Goal: Task Accomplishment & Management: Manage account settings

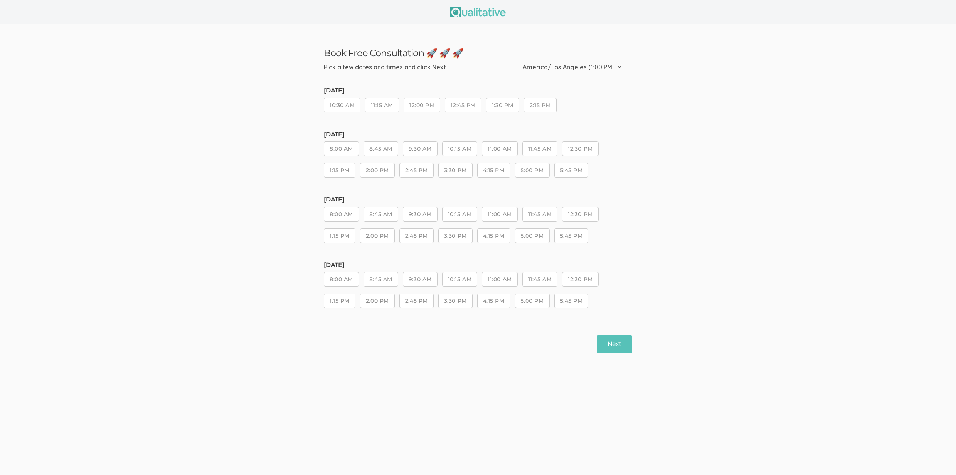
click at [346, 435] on ui-view "Book Free Consultation 🚀 🚀 🚀 Pick a few dates and times and click Next. Etc/GMT…" at bounding box center [478, 237] width 956 height 475
click at [268, 349] on ui-view "Book Free Consultation 🚀 🚀 🚀 Pick a few dates and times and click Share Availab…" at bounding box center [478, 192] width 956 height 337
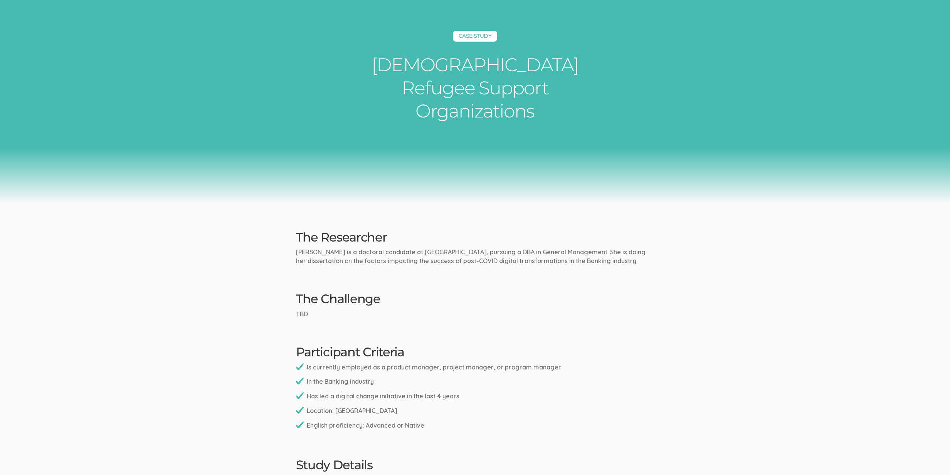
click at [554, 303] on ui-view "Case Study Afghan Refugee Support Organizations The Researcher Maureene is a do…" at bounding box center [475, 451] width 950 height 910
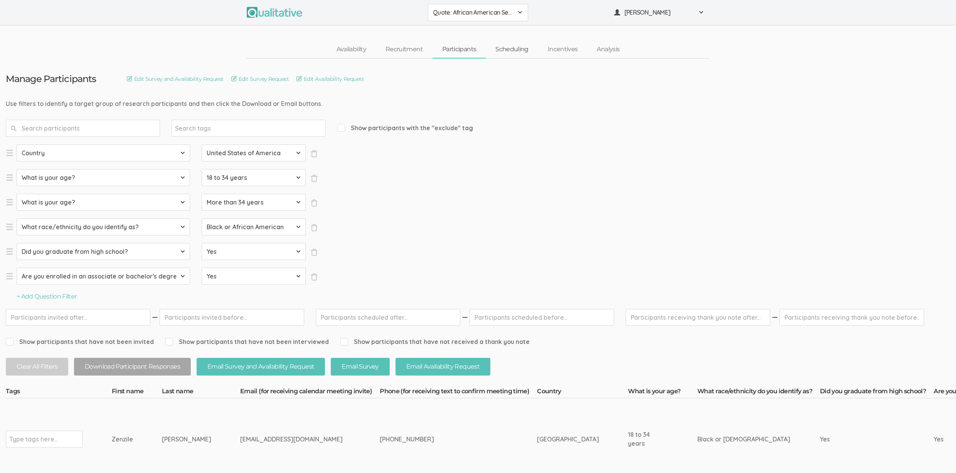
click at [512, 54] on link "Scheduling" at bounding box center [511, 49] width 52 height 17
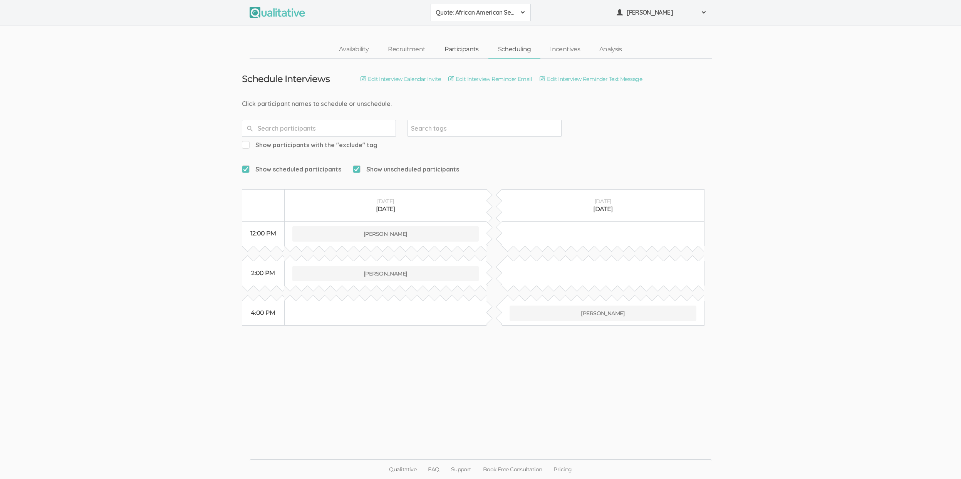
click at [464, 45] on link "Participants" at bounding box center [461, 49] width 53 height 17
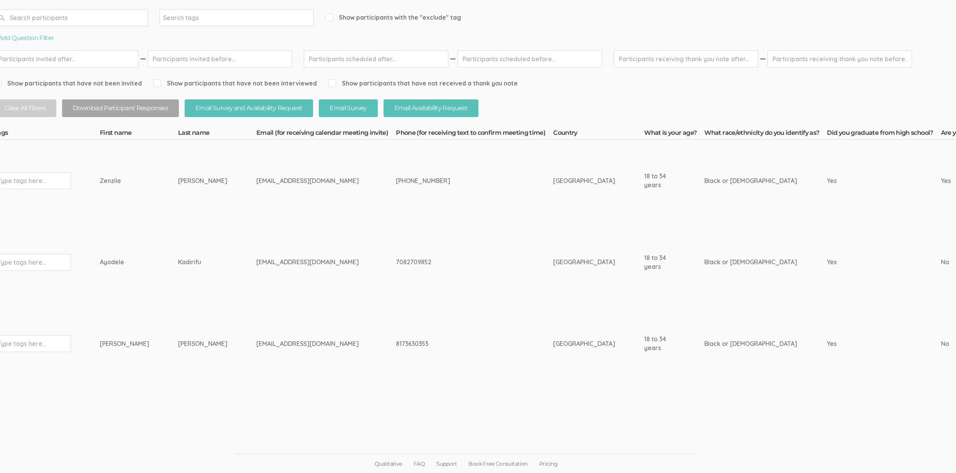
scroll to position [111, 0]
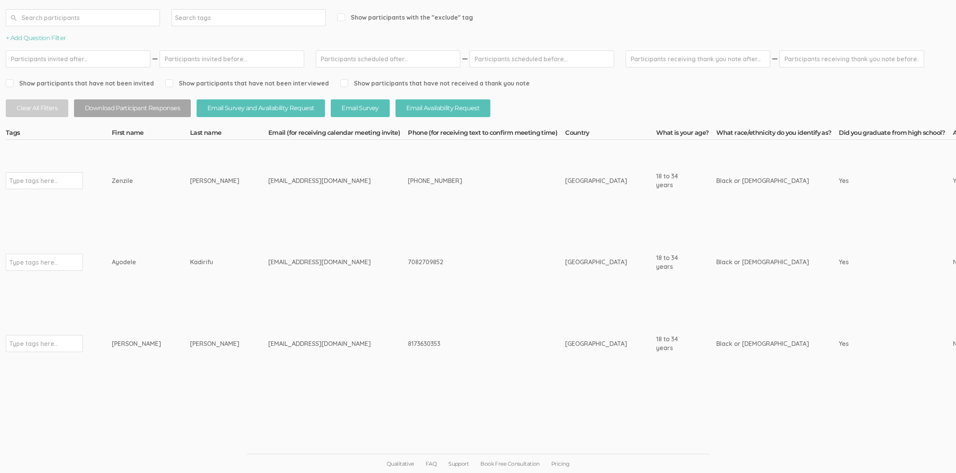
drag, startPoint x: 191, startPoint y: 182, endPoint x: 108, endPoint y: 180, distance: 83.6
copy tr "Type tags here... Zenzile Foster"
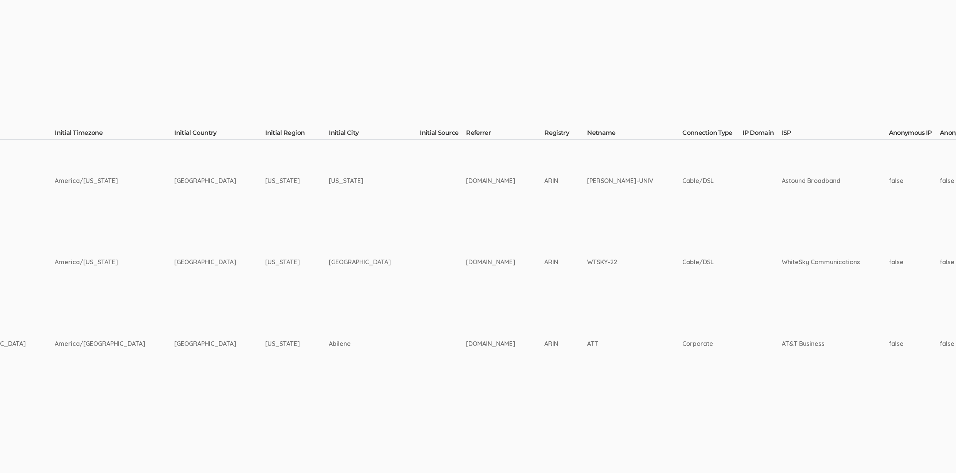
scroll to position [111, 2246]
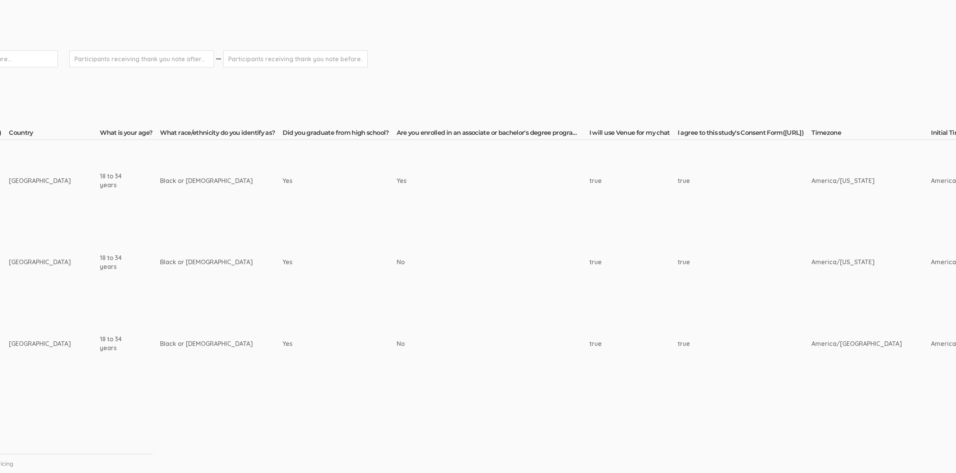
scroll to position [111, 0]
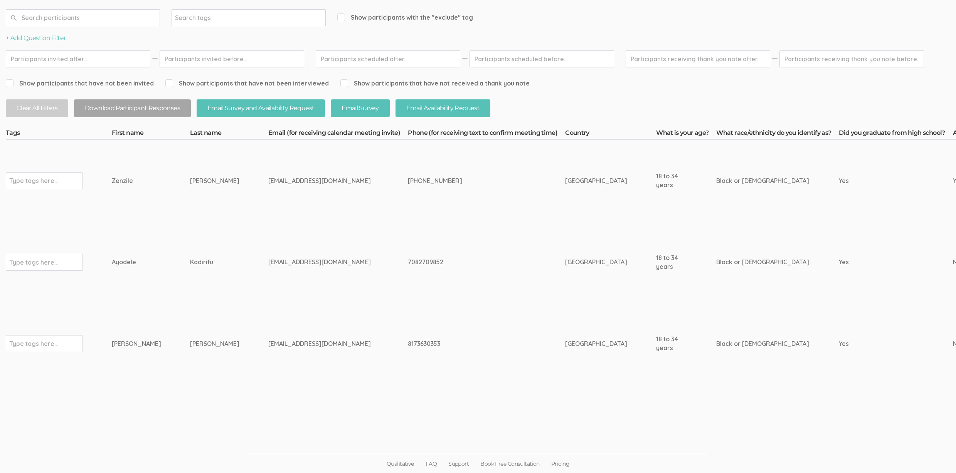
click at [67, 185] on div "Type tags here..." at bounding box center [44, 180] width 77 height 17
type input "verified"
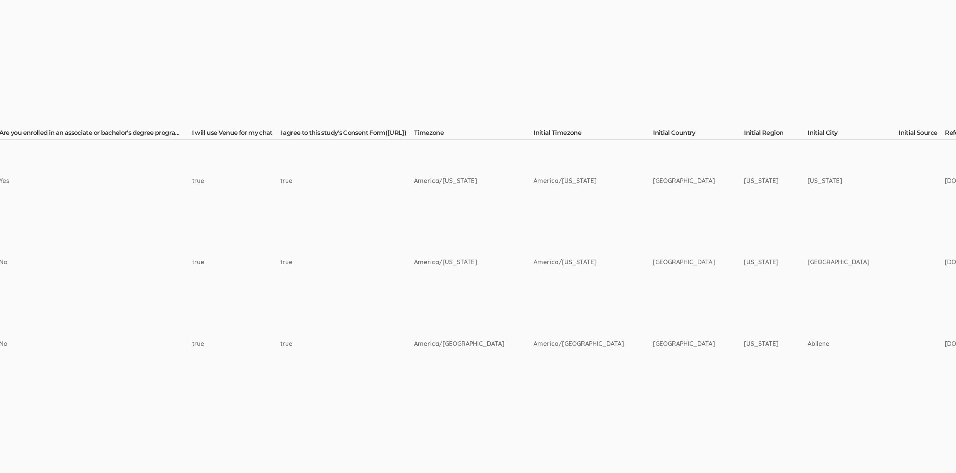
scroll to position [111, 2246]
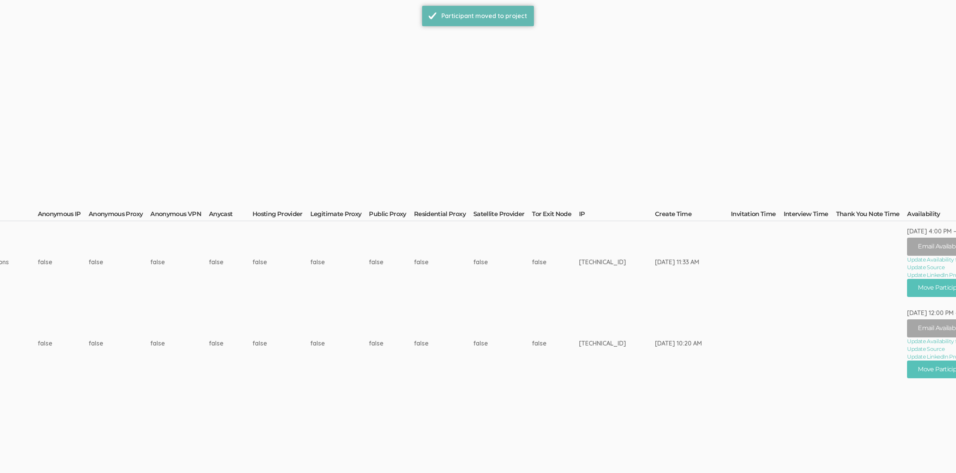
scroll to position [0, 0]
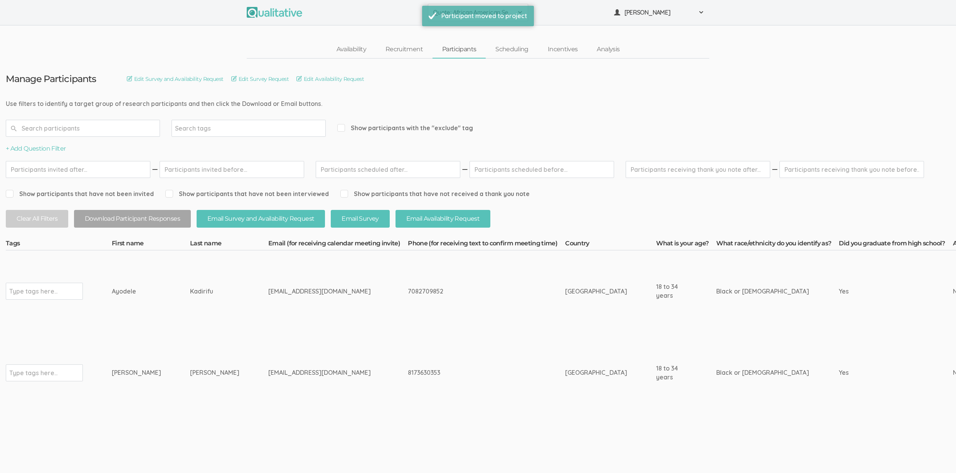
drag, startPoint x: 188, startPoint y: 294, endPoint x: 93, endPoint y: 295, distance: 94.8
copy tr "Type tags here... Ayodele Kadirifu"
click at [50, 287] on input "text" at bounding box center [33, 291] width 48 height 10
type input "ver"
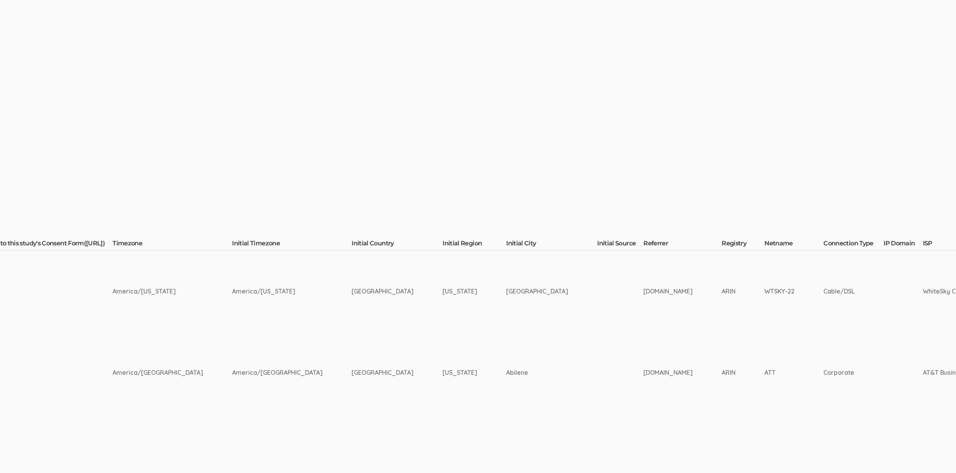
scroll to position [0, 2174]
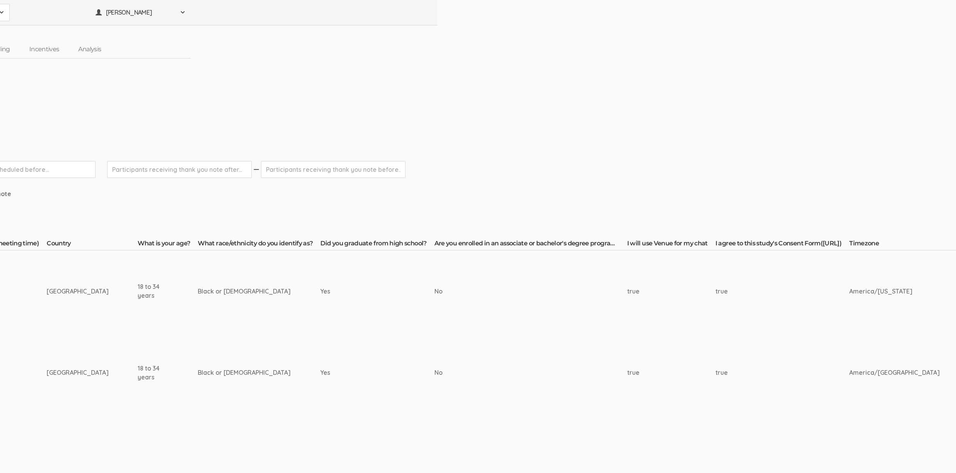
scroll to position [0, 0]
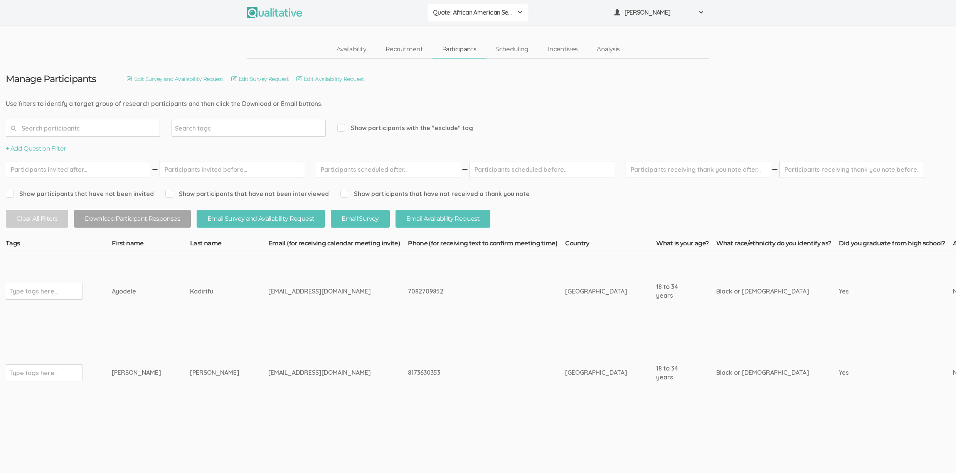
drag, startPoint x: 144, startPoint y: 373, endPoint x: 92, endPoint y: 373, distance: 51.6
copy tr "Type tags here... Ariel Powell"
click at [268, 410] on td "arieljpowell21@gmail.com" at bounding box center [337, 373] width 139 height 82
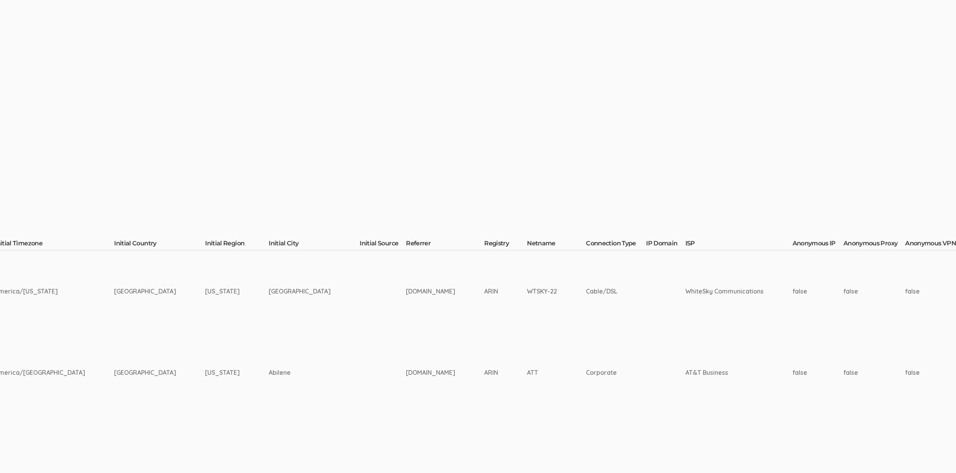
scroll to position [0, 2174]
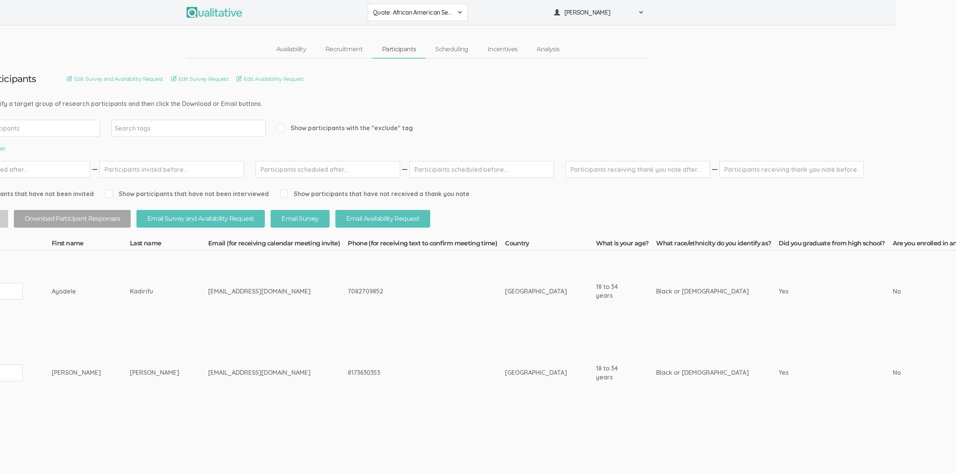
scroll to position [0, 0]
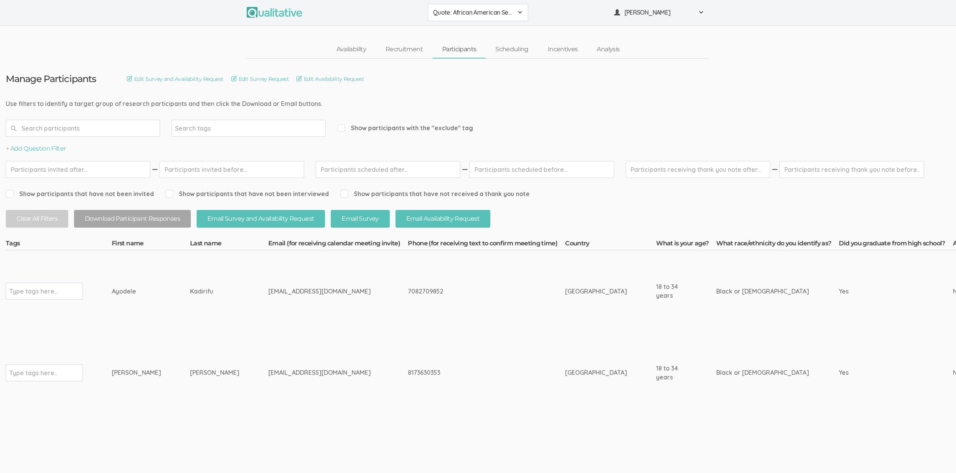
click at [131, 352] on td "Ariel" at bounding box center [151, 373] width 78 height 82
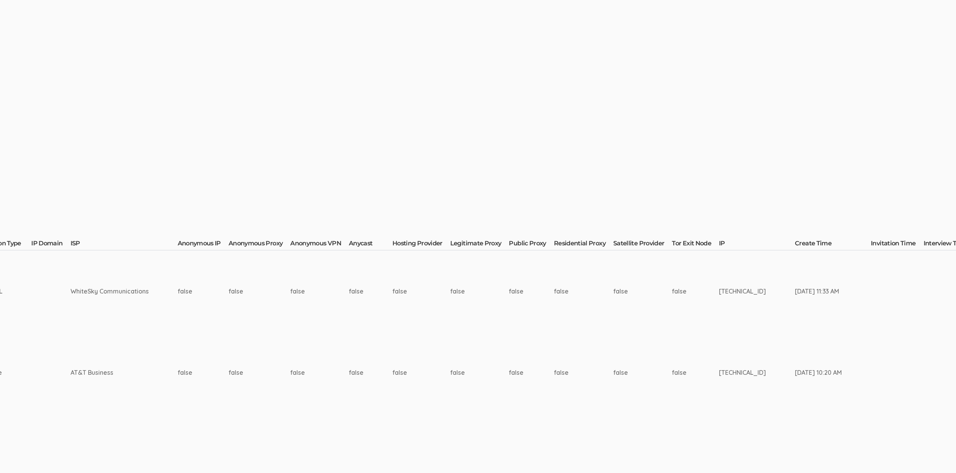
scroll to position [0, 2174]
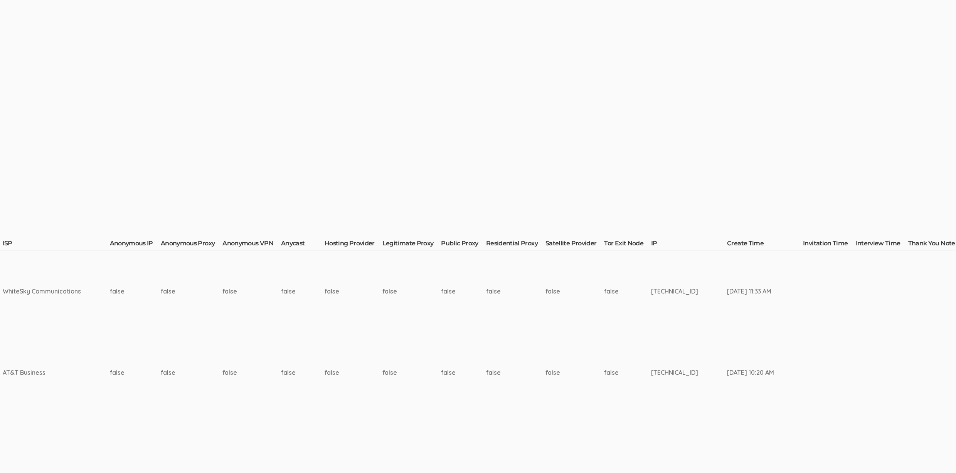
drag, startPoint x: 175, startPoint y: 476, endPoint x: 887, endPoint y: 424, distance: 713.9
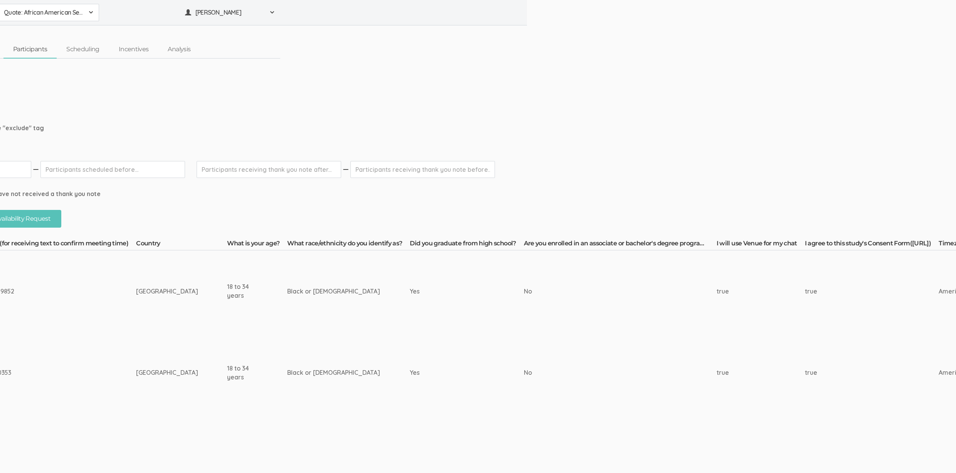
scroll to position [0, 0]
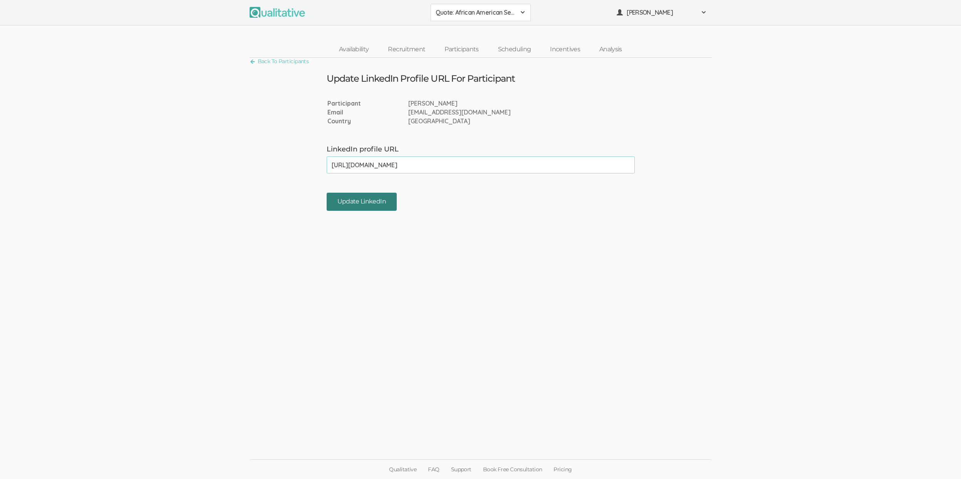
type input "[URL][DOMAIN_NAME]"
click at [341, 204] on input "Update LinkedIn" at bounding box center [362, 202] width 70 height 18
type input "https://www.linkedin.com/in/ayodele-thomas-a92367247/"
click at [369, 196] on input "Update LinkedIn" at bounding box center [362, 202] width 70 height 18
type input "[URL][DOMAIN_NAME][PERSON_NAME]"
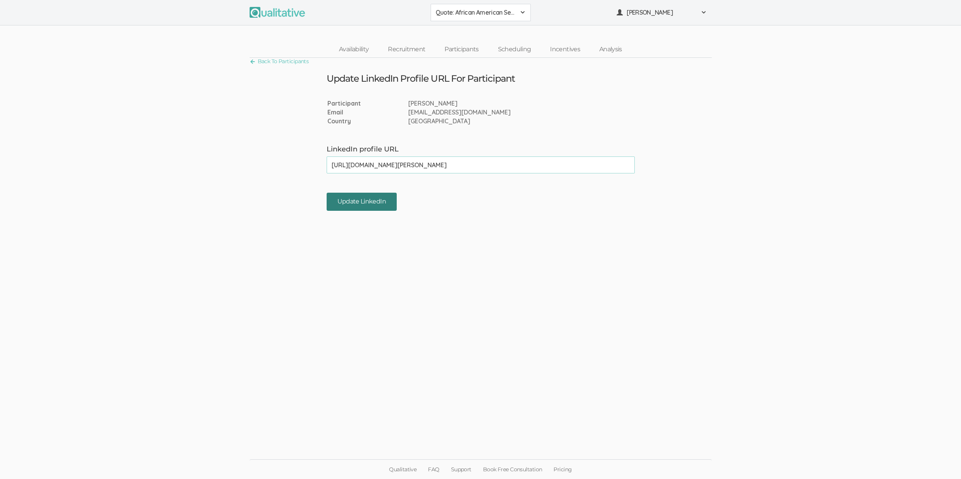
click at [339, 203] on input "Update LinkedIn" at bounding box center [362, 202] width 70 height 18
click at [129, 314] on ui-view "Back To Participants Update LinkedIn Profile URL For Participant Participant Ar…" at bounding box center [480, 239] width 961 height 363
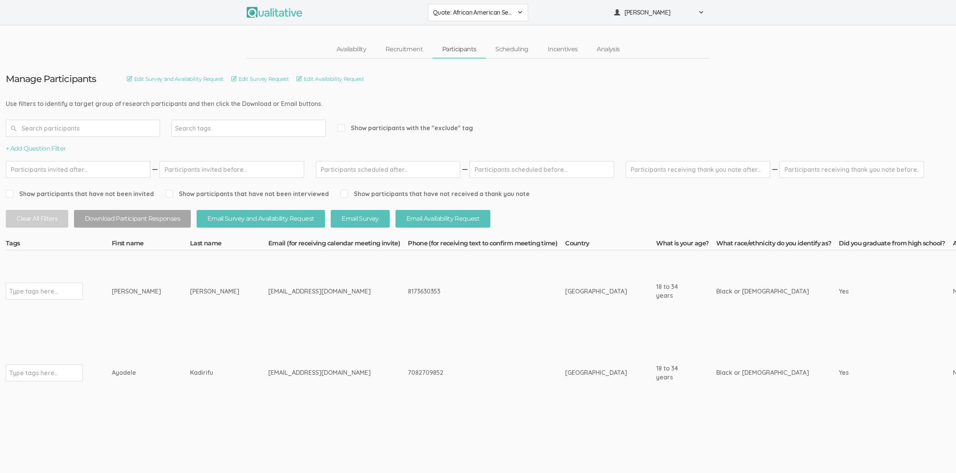
click at [151, 317] on td "[PERSON_NAME]" at bounding box center [151, 291] width 78 height 82
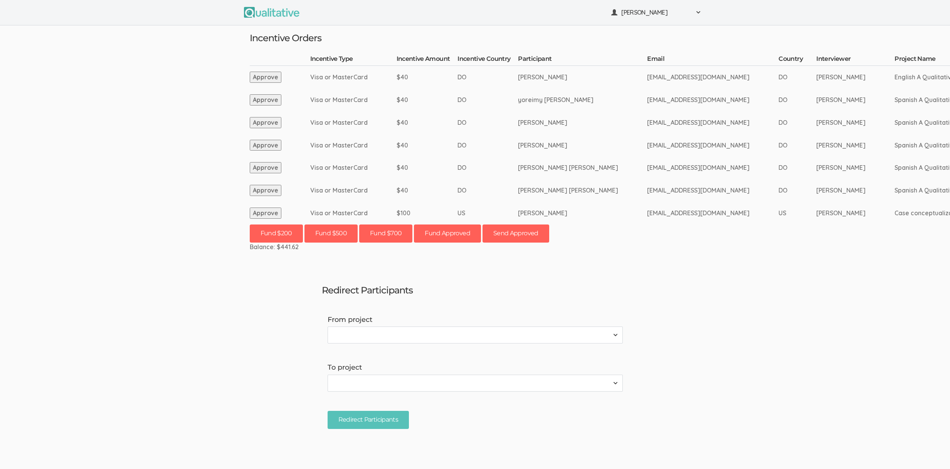
click at [136, 244] on ui-view "[PERSON_NAME] Project Workspace Profile Organization Settings" at bounding box center [475, 234] width 950 height 469
